Goal: Information Seeking & Learning: Learn about a topic

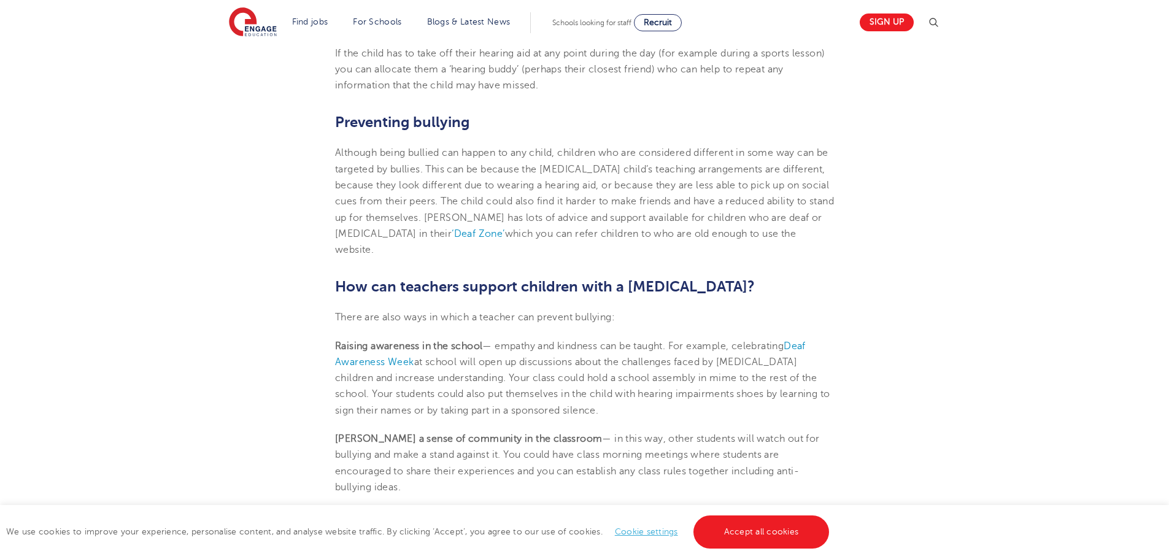
scroll to position [2171, 0]
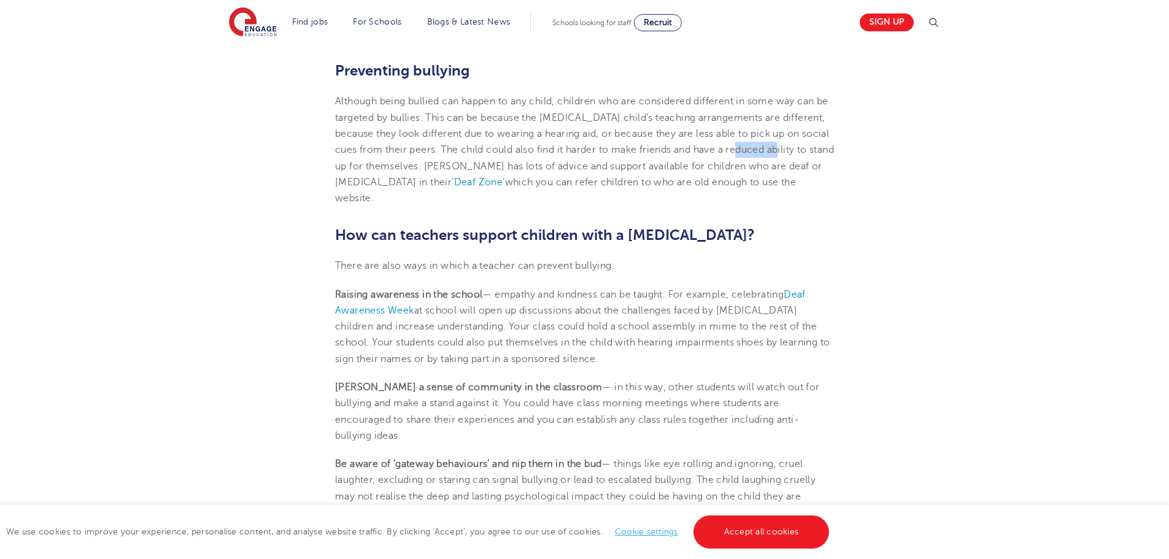
scroll to position [2217, 0]
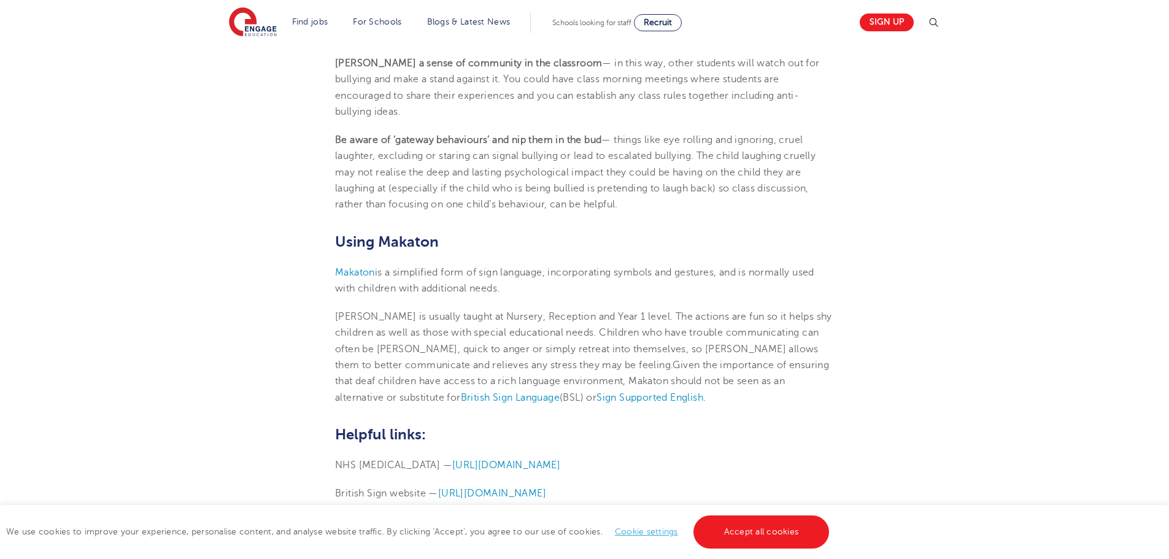
scroll to position [2541, 0]
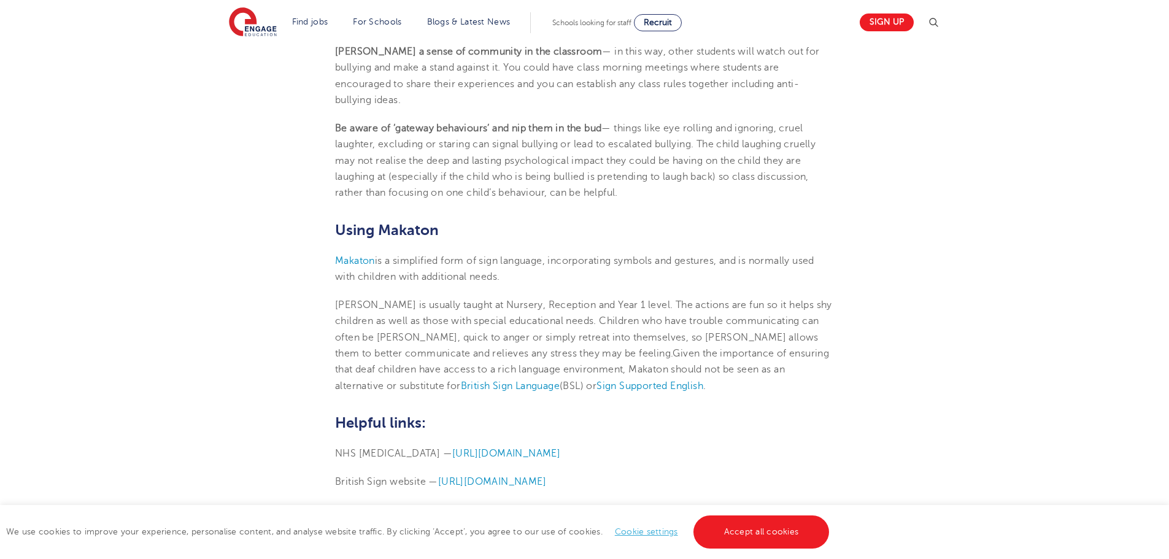
scroll to position [2557, 0]
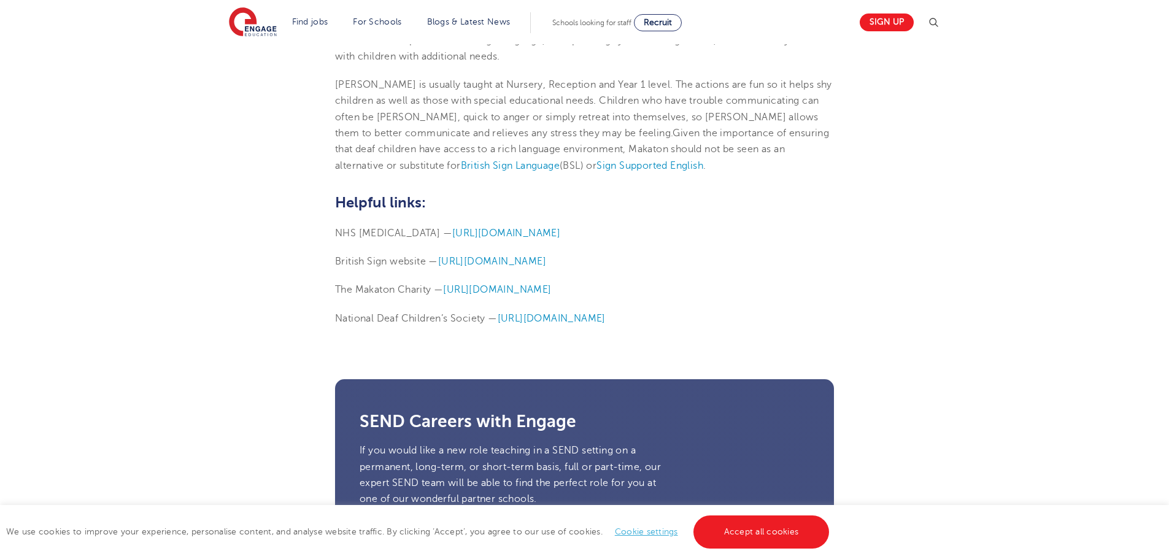
scroll to position [2773, 0]
click at [560, 227] on span "[URL][DOMAIN_NAME]" at bounding box center [506, 232] width 108 height 11
